Goal: Complete application form

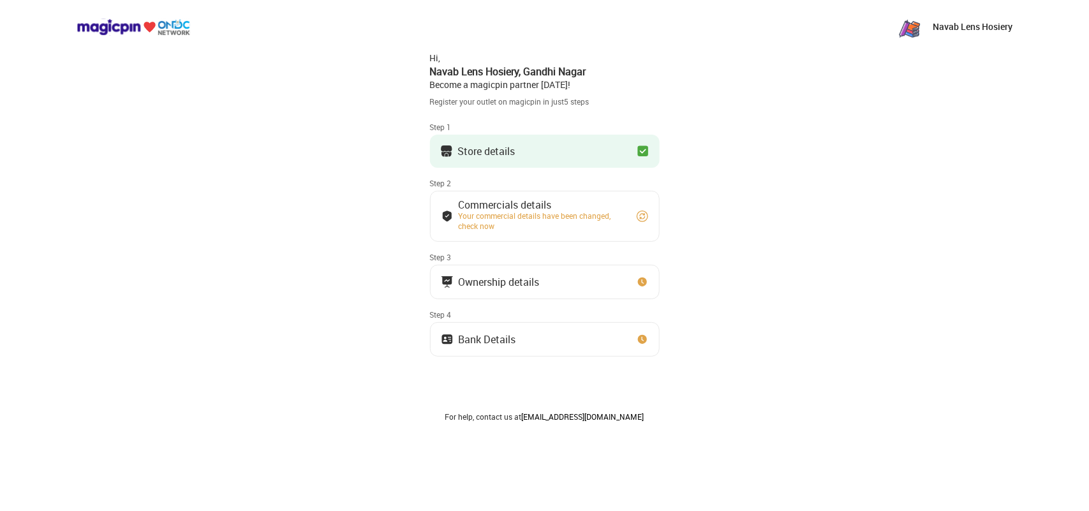
click at [500, 148] on div "Store details" at bounding box center [486, 151] width 57 height 6
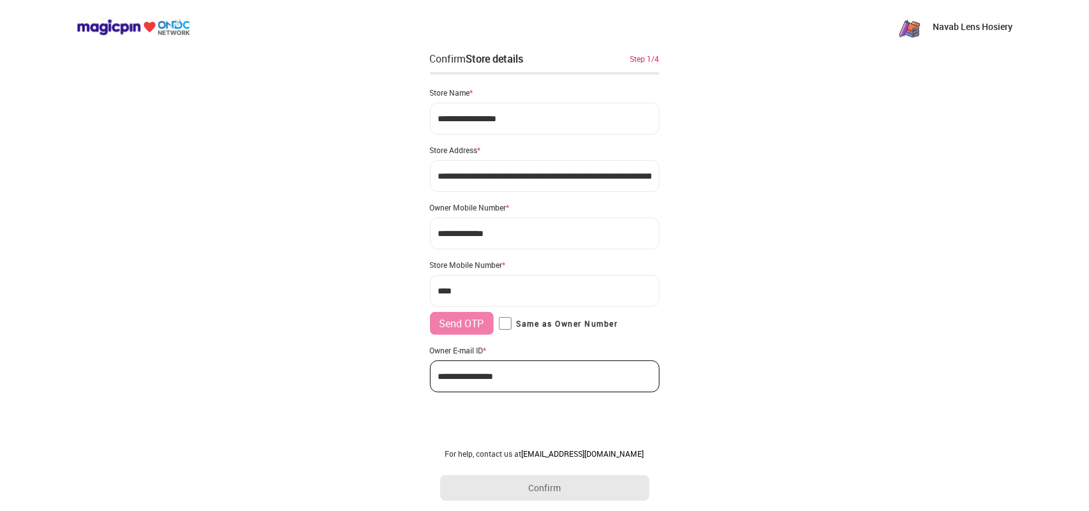
type input "**********"
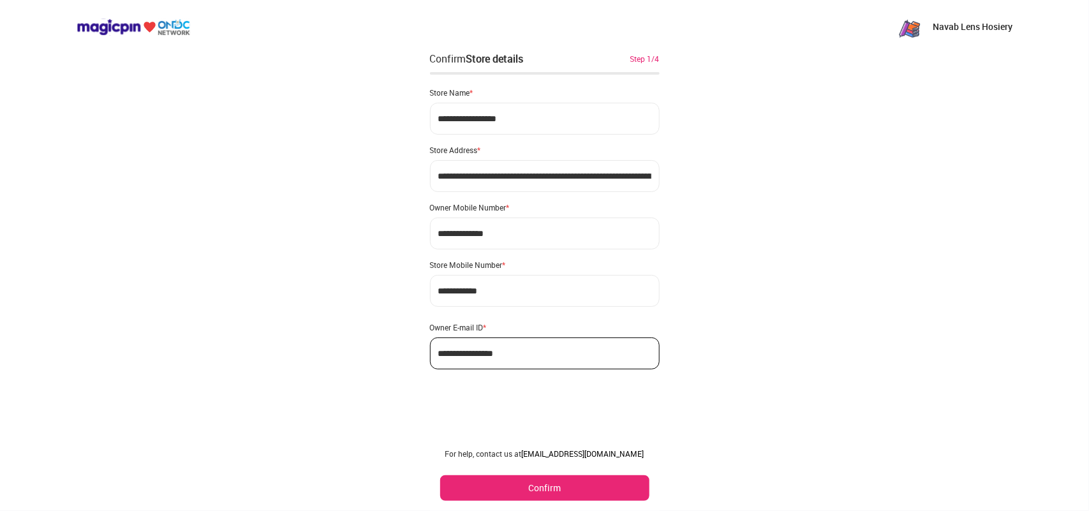
click at [546, 488] on button "Confirm" at bounding box center [544, 488] width 209 height 26
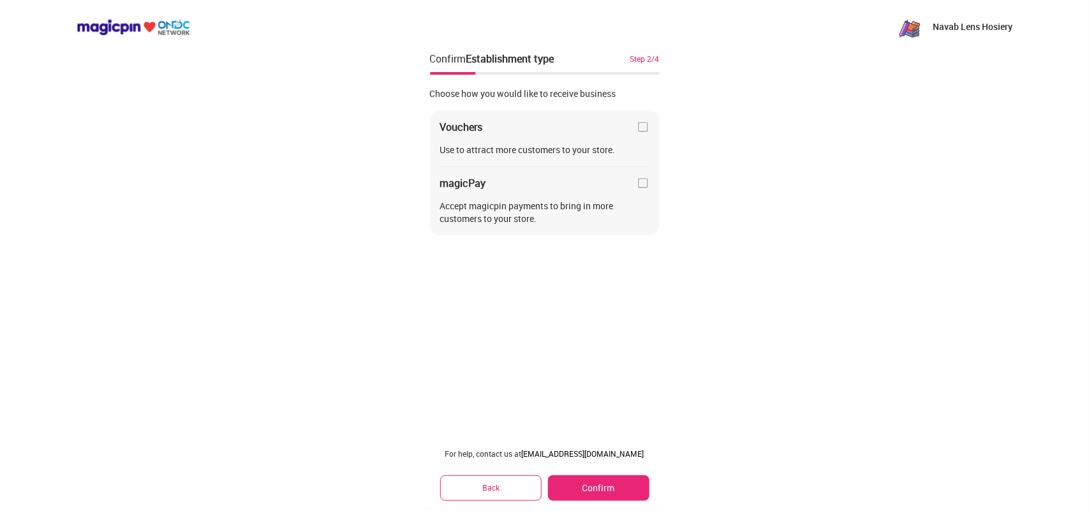
click at [602, 478] on button "Confirm" at bounding box center [598, 488] width 101 height 26
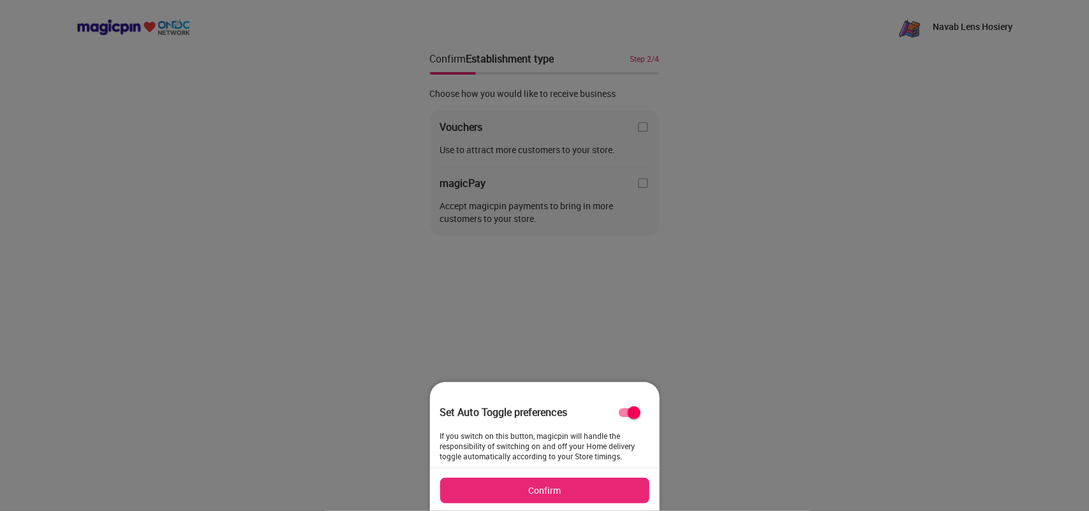
click at [574, 493] on button "Confirm" at bounding box center [544, 491] width 209 height 26
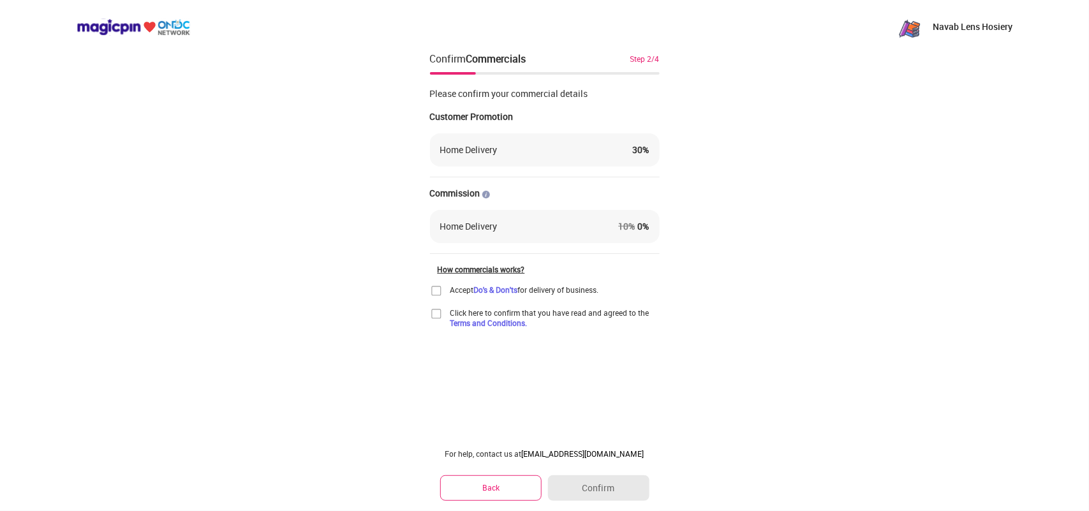
click at [515, 492] on button "Back" at bounding box center [491, 487] width 102 height 25
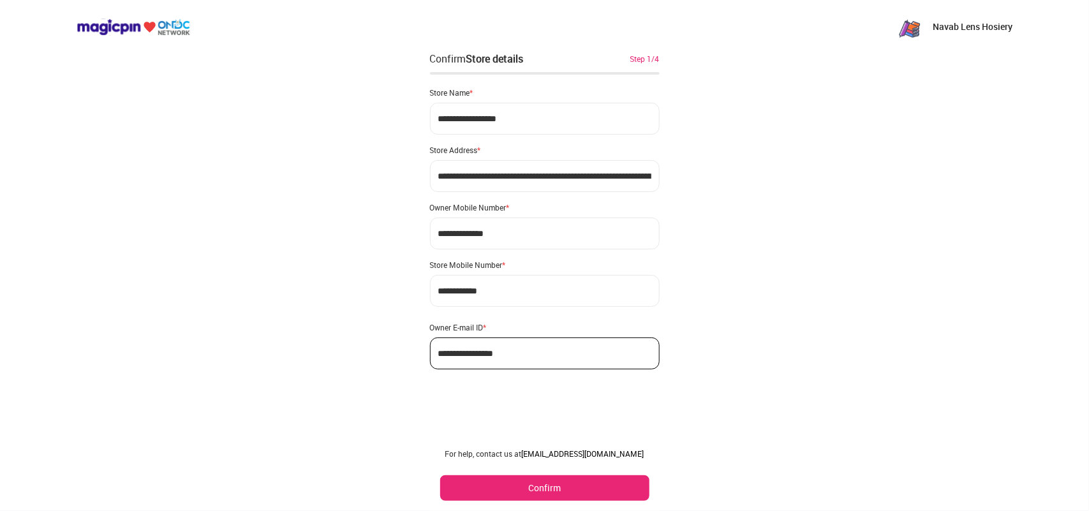
drag, startPoint x: 515, startPoint y: 492, endPoint x: 535, endPoint y: 489, distance: 19.9
click at [535, 489] on button "Confirm" at bounding box center [544, 488] width 209 height 26
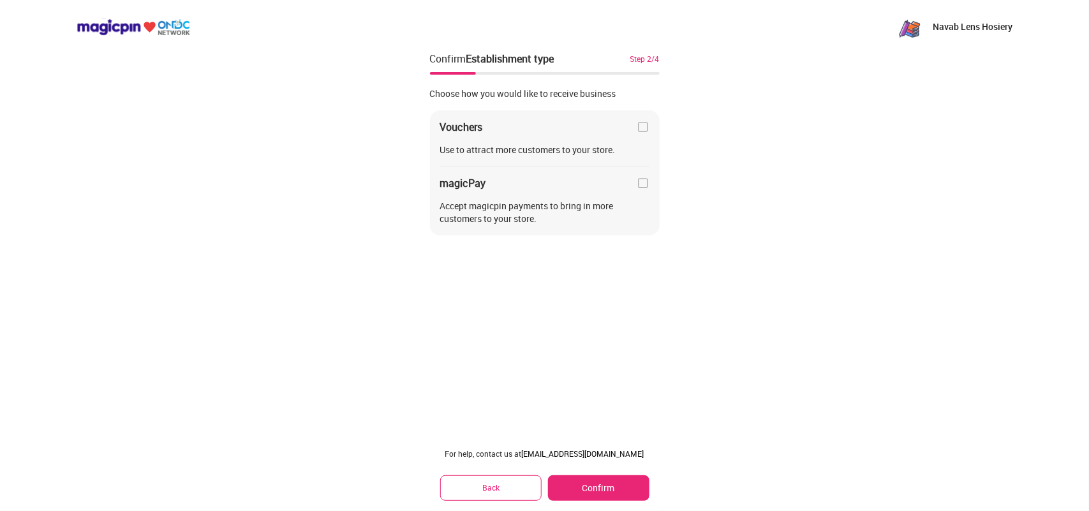
click at [535, 489] on button "Back" at bounding box center [491, 487] width 102 height 25
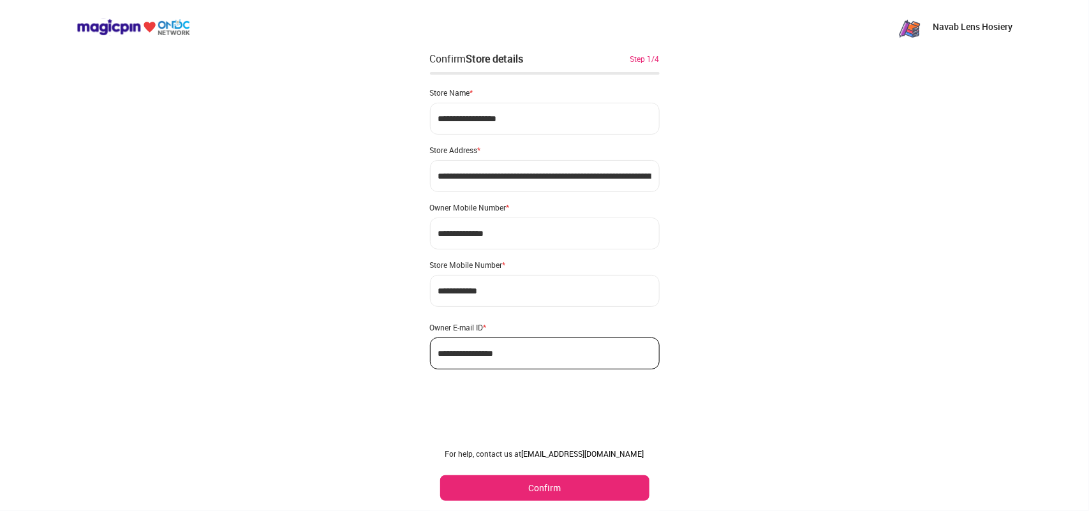
click at [538, 496] on button "Confirm" at bounding box center [544, 488] width 209 height 26
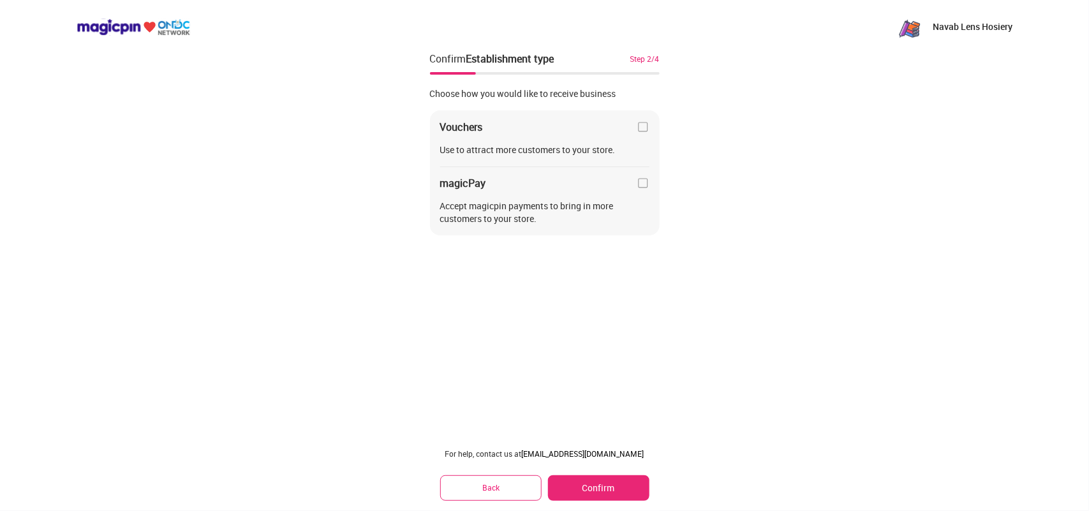
click at [642, 131] on img at bounding box center [643, 127] width 13 height 13
click at [641, 125] on img at bounding box center [643, 127] width 13 height 13
click at [588, 486] on button "Confirm" at bounding box center [598, 488] width 101 height 26
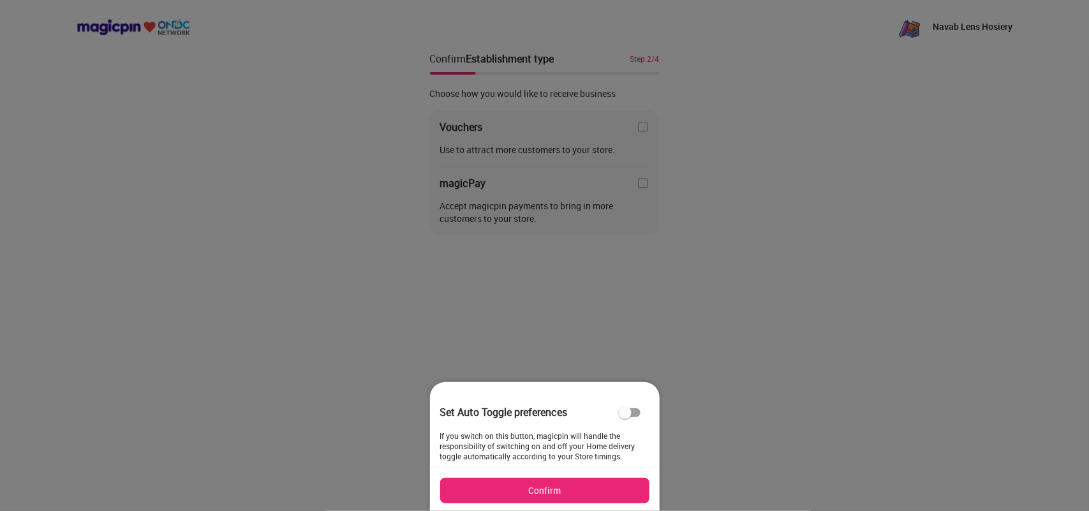
click at [579, 483] on button "Confirm" at bounding box center [544, 491] width 209 height 26
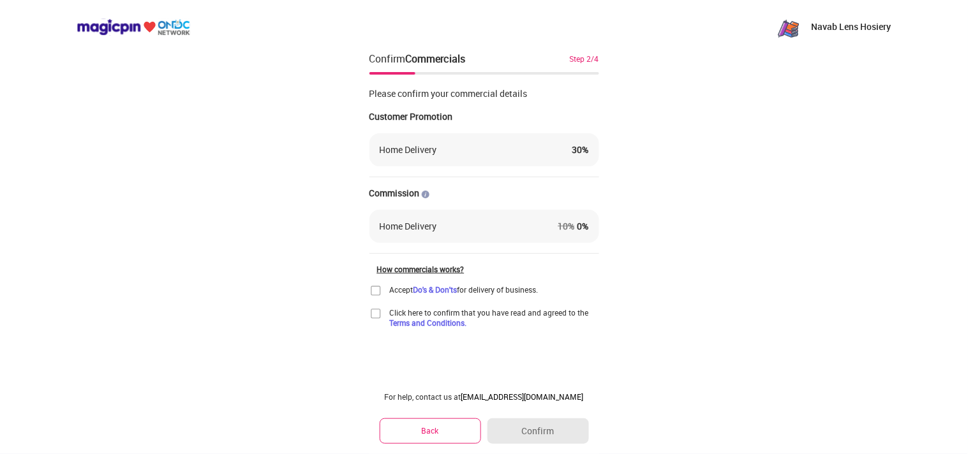
click at [378, 291] on img at bounding box center [375, 291] width 13 height 13
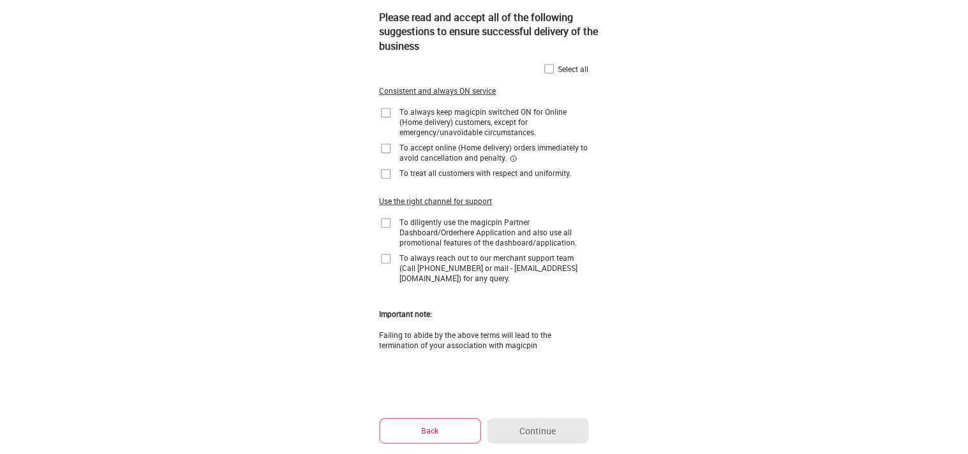
click at [547, 69] on img at bounding box center [549, 69] width 13 height 13
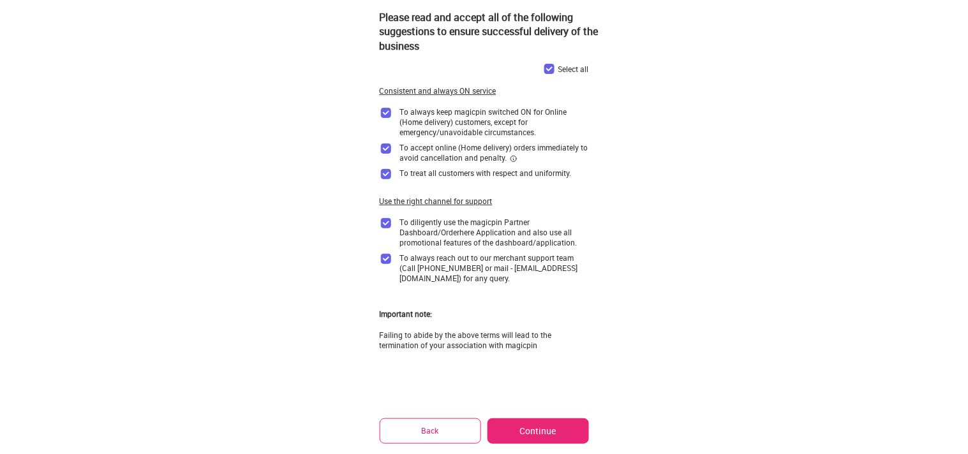
click at [537, 432] on button "Continue" at bounding box center [537, 432] width 101 height 26
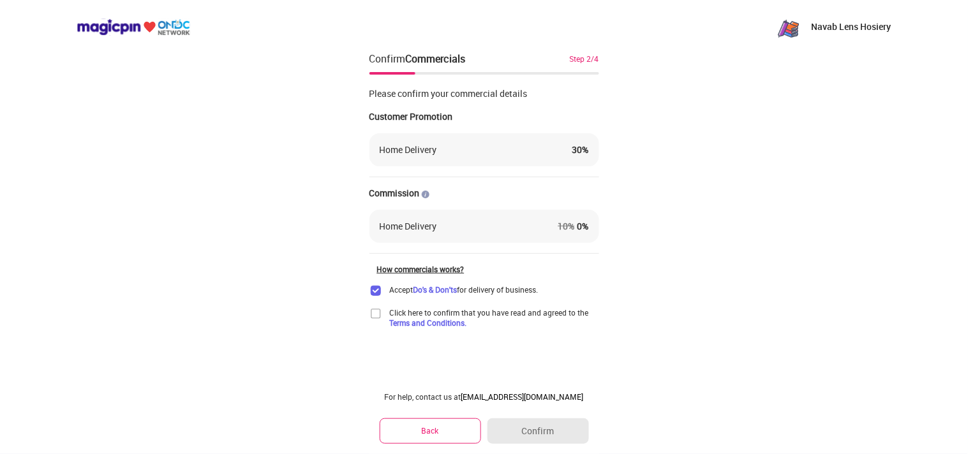
click at [374, 311] on img at bounding box center [375, 314] width 13 height 13
click at [545, 427] on button "Confirm" at bounding box center [537, 432] width 101 height 26
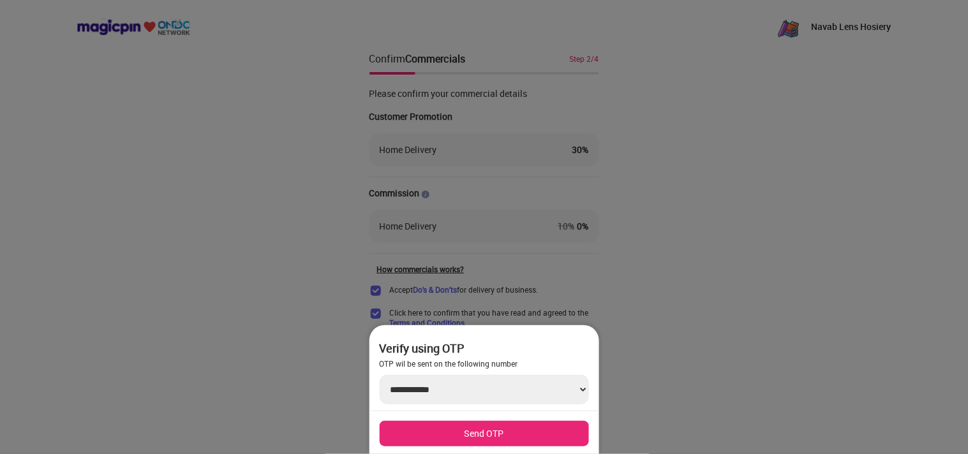
click at [685, 336] on div at bounding box center [484, 227] width 968 height 454
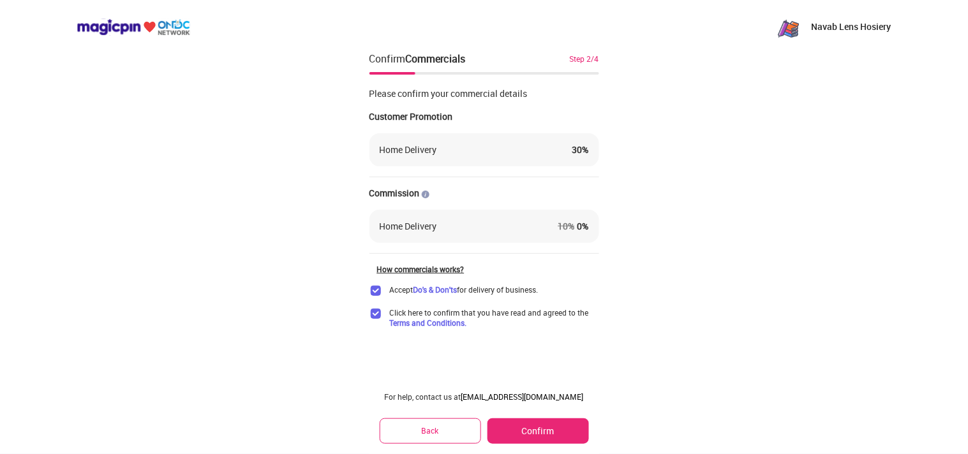
click at [692, 361] on div "Navab Lens Hosiery Confirm Commercials Step 2/4 Please confirm your commercial …" at bounding box center [484, 227] width 968 height 454
